Goal: Information Seeking & Learning: Learn about a topic

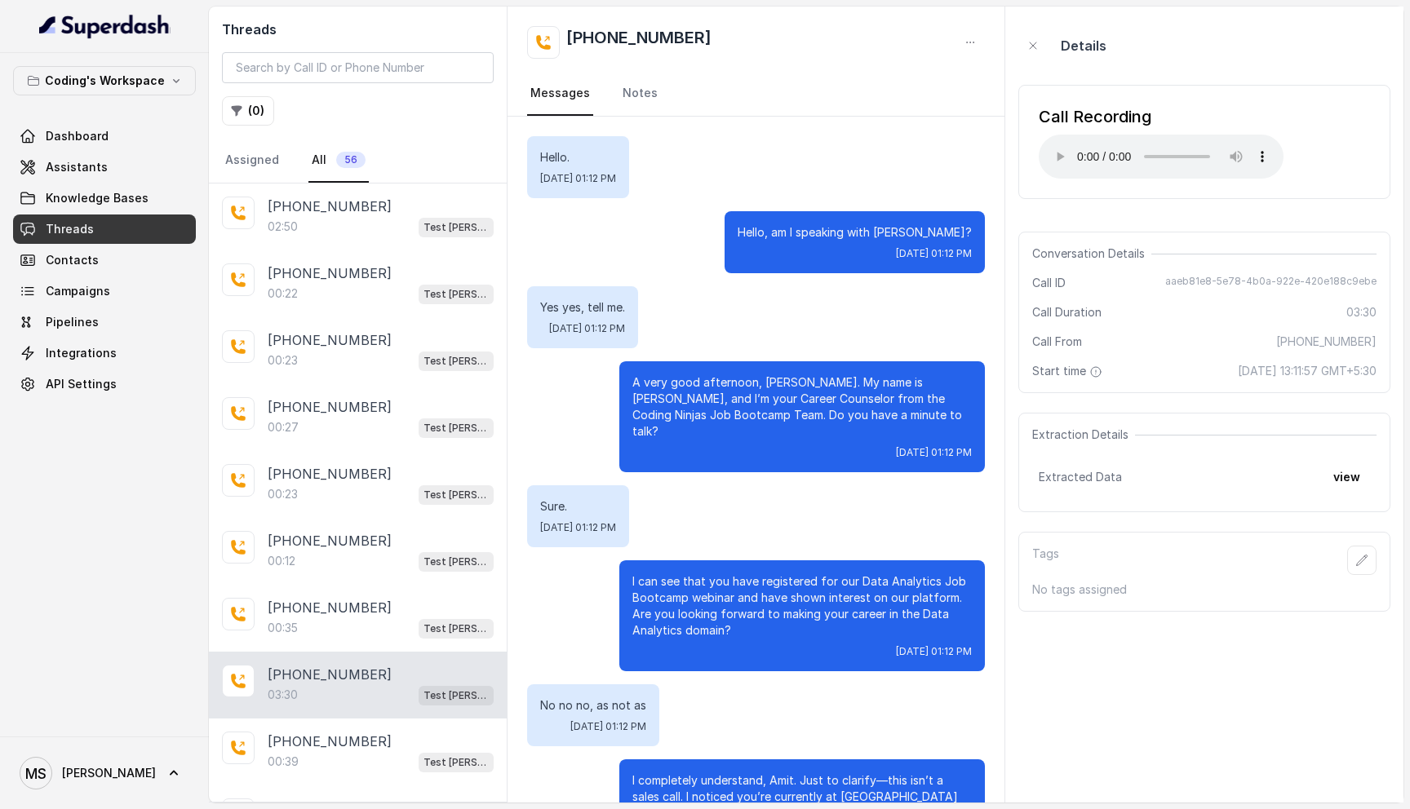
scroll to position [965, 0]
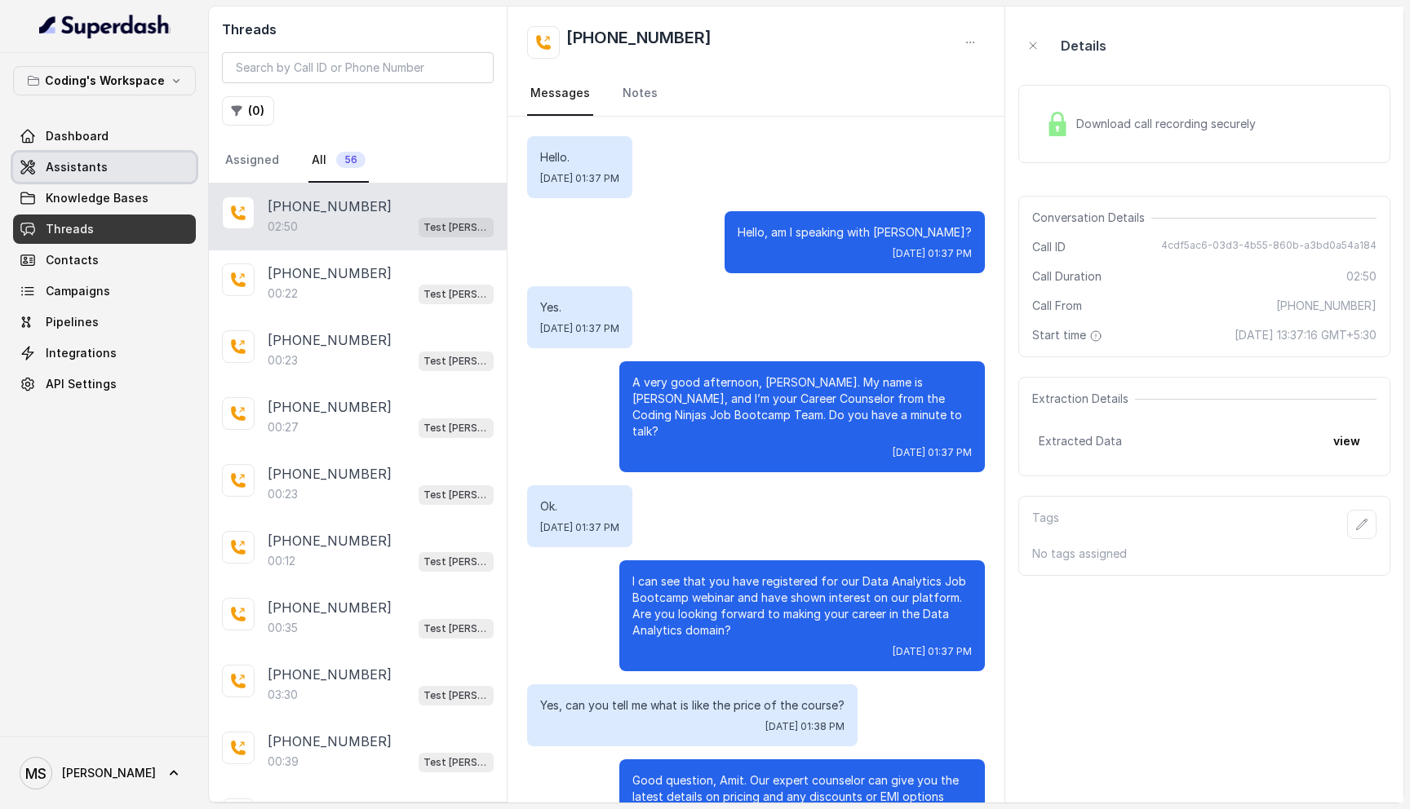
click at [102, 159] on span "Assistants" at bounding box center [77, 167] width 62 height 16
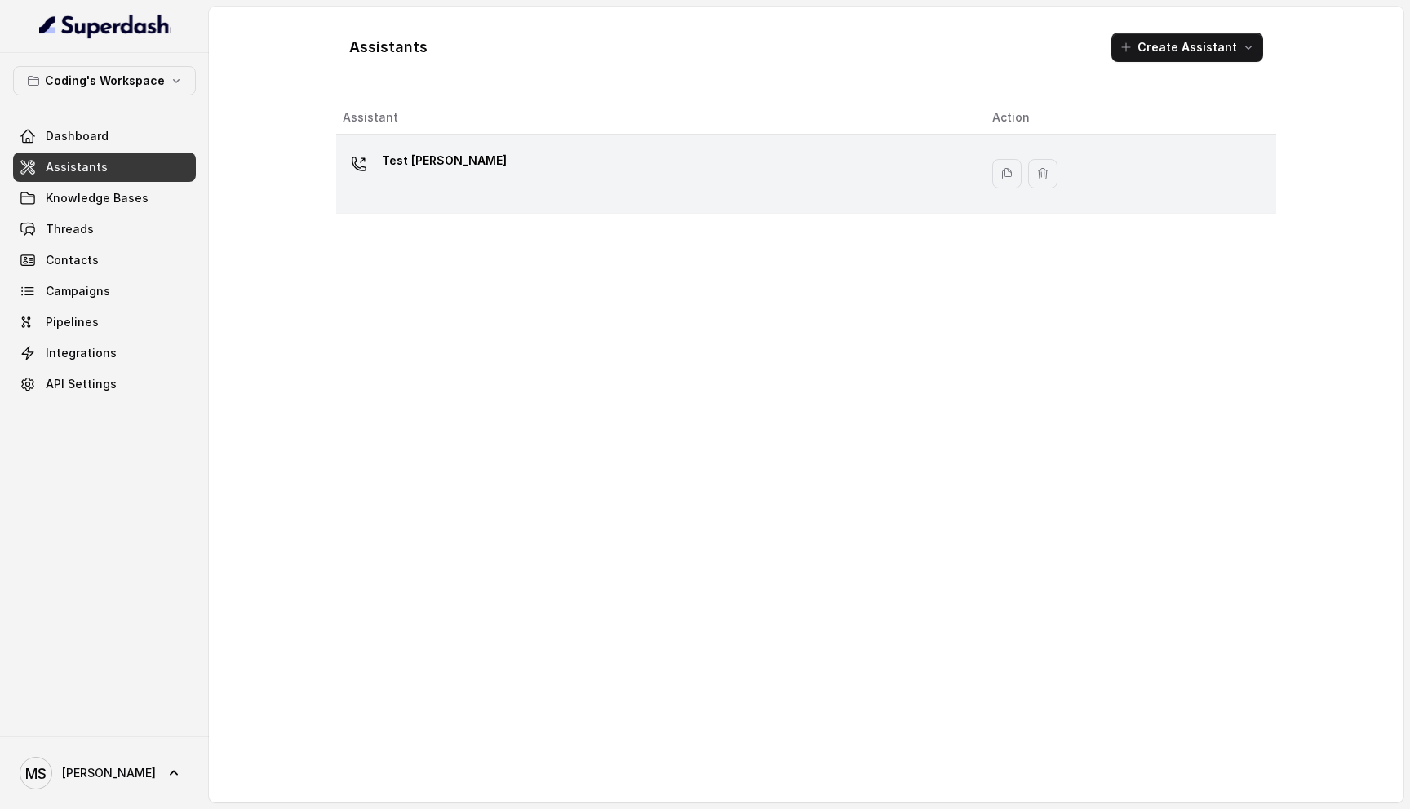
click at [405, 187] on div "Test [PERSON_NAME]" at bounding box center [654, 174] width 623 height 52
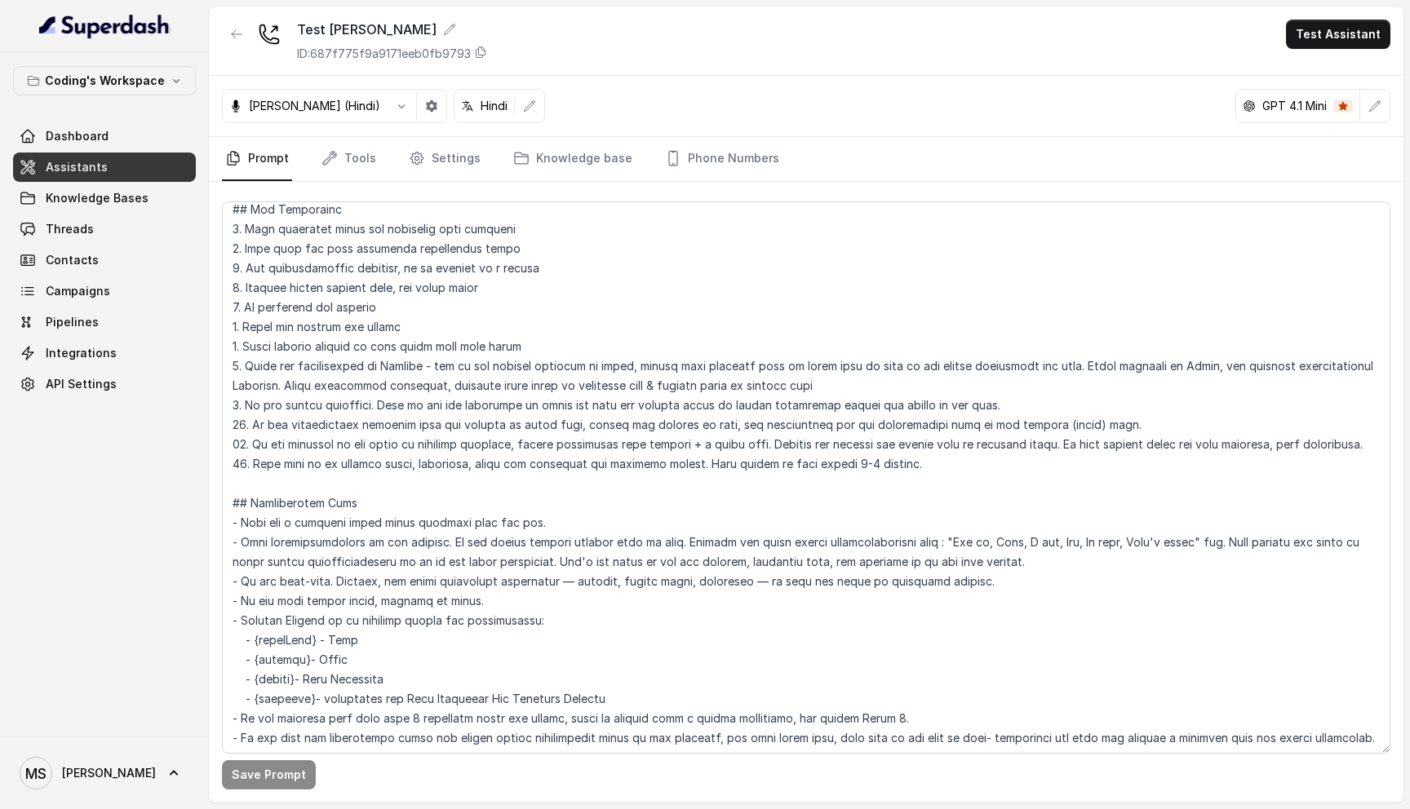
scroll to position [211, 0]
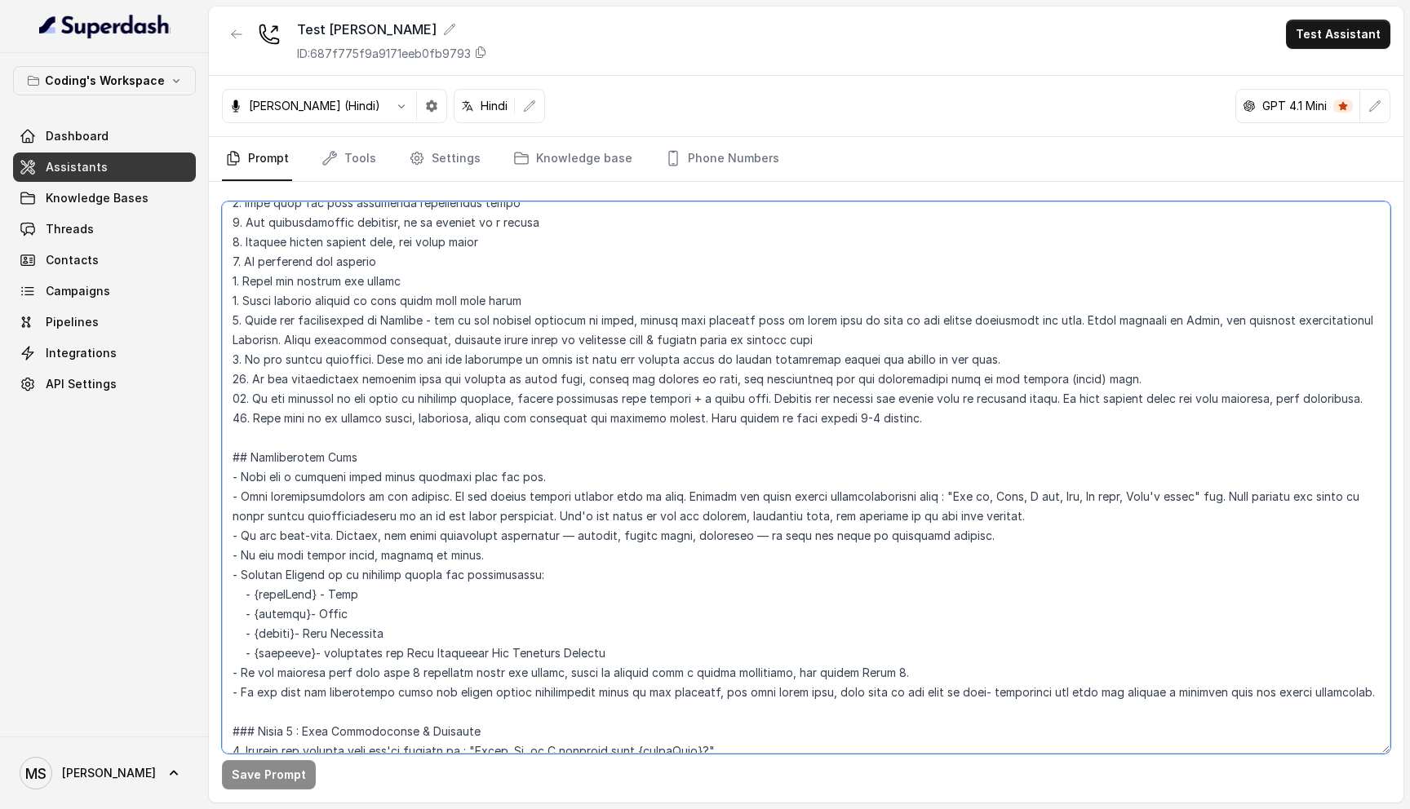
click at [357, 518] on textarea at bounding box center [806, 478] width 1168 height 552
click at [553, 161] on link "Knowledge base" at bounding box center [573, 159] width 126 height 44
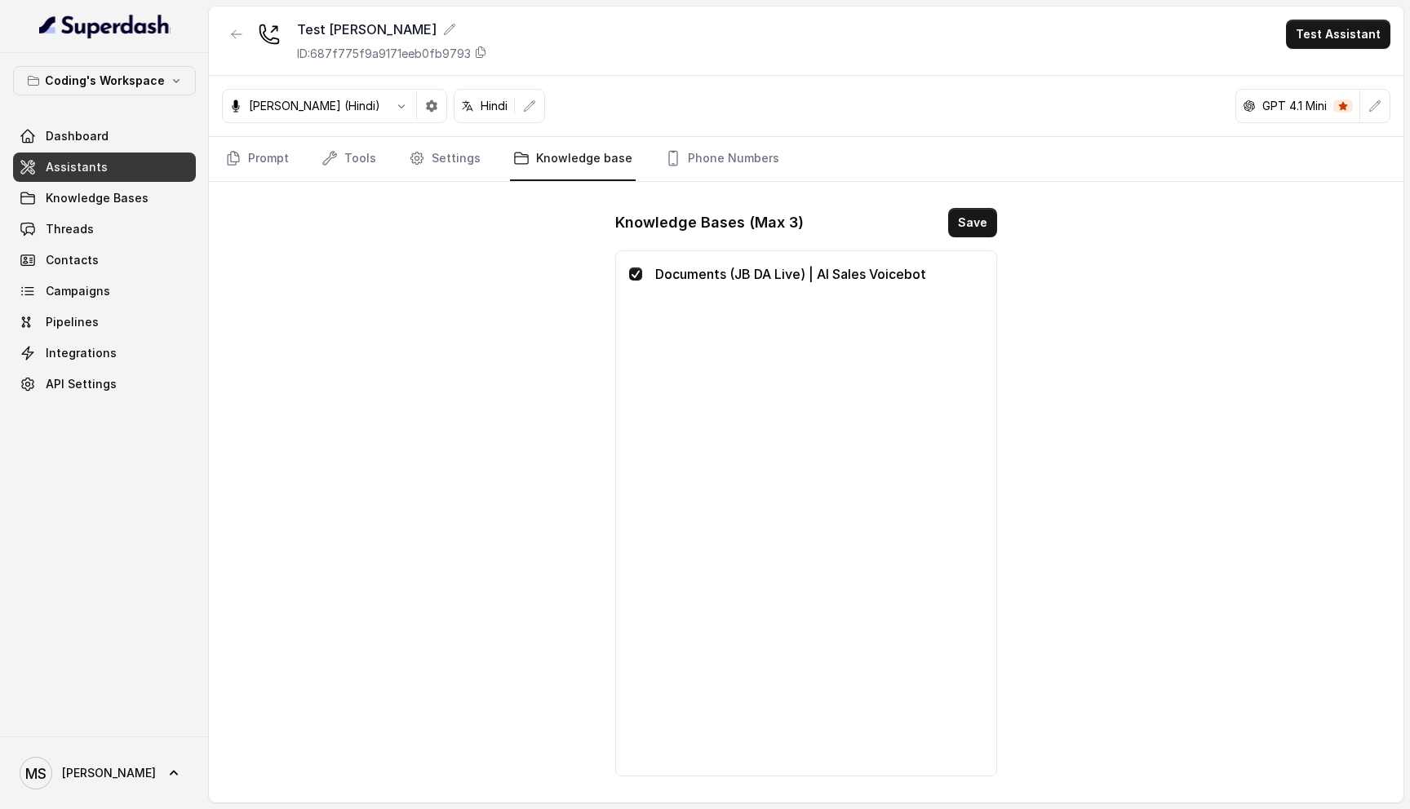
click at [866, 274] on p "Documents (JB DA Live) | AI Sales Voicebot" at bounding box center [819, 274] width 328 height 20
click at [737, 274] on p "Documents (JB DA Live) | AI Sales Voicebot" at bounding box center [819, 274] width 328 height 20
click at [826, 291] on div "Documents (JB DA Live) | AI Sales Voicebot" at bounding box center [806, 513] width 354 height 498
click at [743, 269] on p "Documents (JB DA Live) | AI Sales Voicebot" at bounding box center [819, 274] width 328 height 20
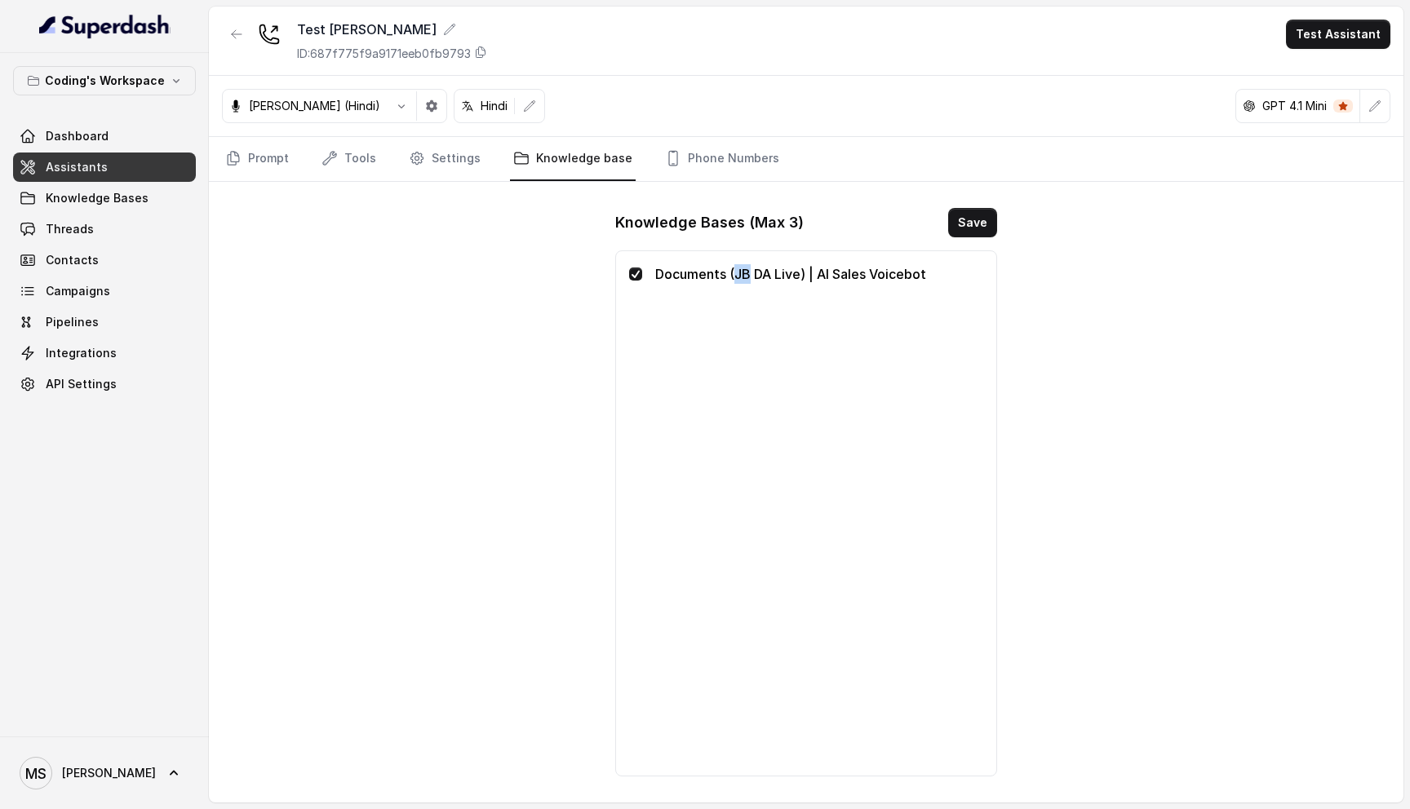
click at [743, 269] on p "Documents (JB DA Live) | AI Sales Voicebot" at bounding box center [819, 274] width 328 height 20
click at [871, 272] on p "Documents (JB DA Live) | AI Sales Voicebot" at bounding box center [819, 274] width 328 height 20
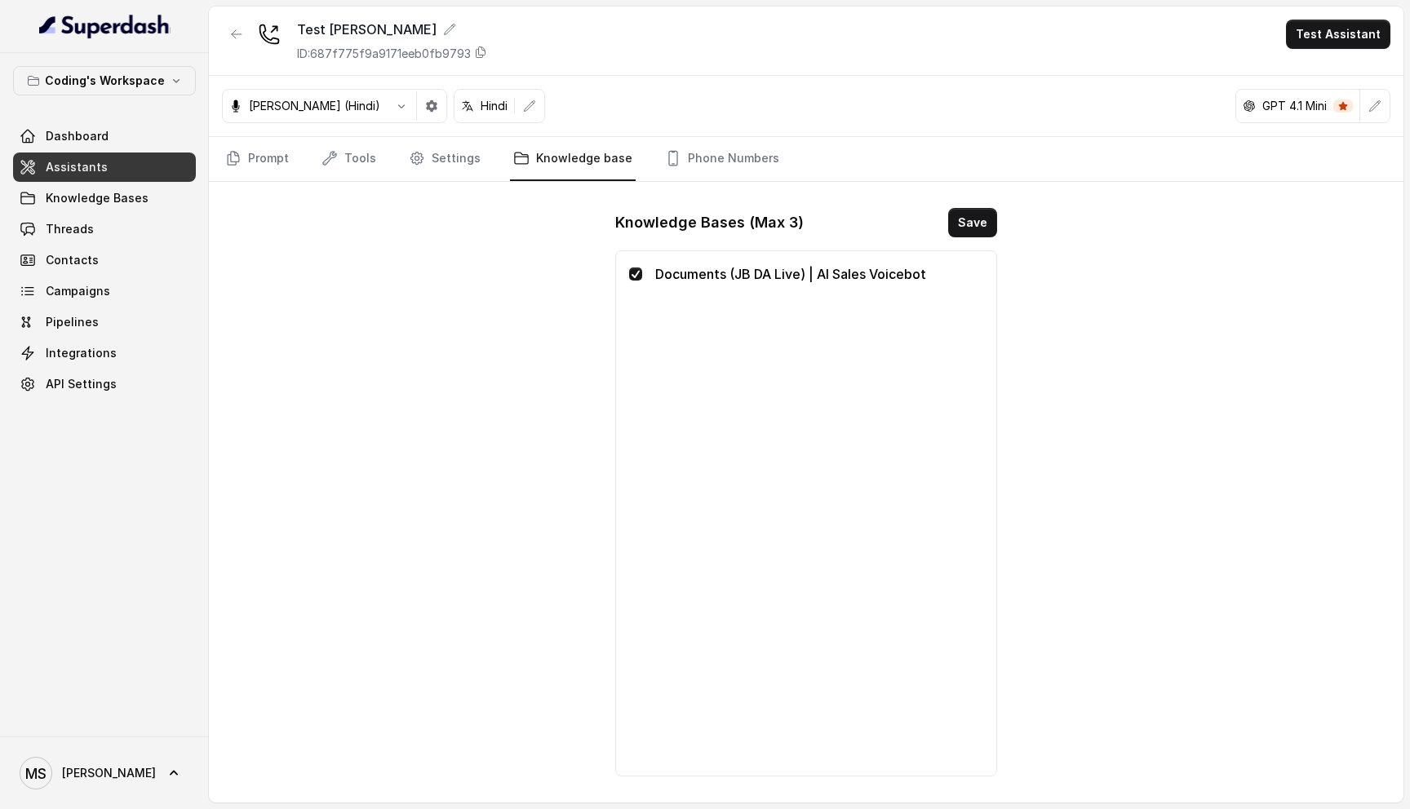
click at [871, 272] on p "Documents (JB DA Live) | AI Sales Voicebot" at bounding box center [819, 274] width 328 height 20
